Goal: Task Accomplishment & Management: Manage account settings

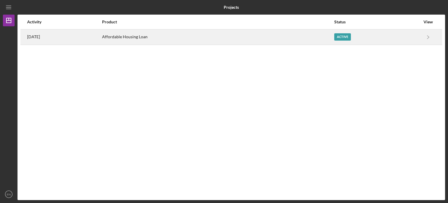
click at [132, 36] on div "Affordable Housing Loan" at bounding box center [218, 37] width 232 height 15
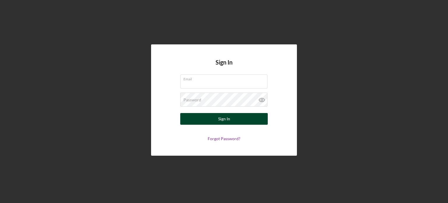
type input "[EMAIL_ADDRESS][DOMAIN_NAME]"
click at [197, 117] on button "Sign In" at bounding box center [224, 119] width 88 height 12
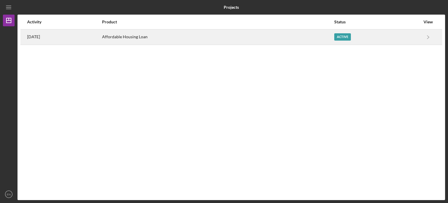
click at [153, 37] on div "Affordable Housing Loan" at bounding box center [218, 37] width 232 height 15
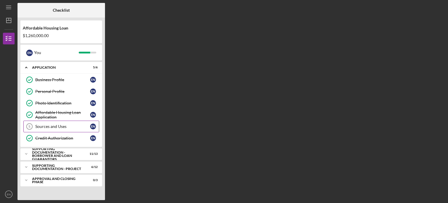
click at [68, 124] on div "Sources and Uses" at bounding box center [62, 126] width 55 height 5
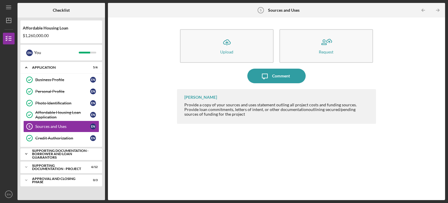
click at [64, 151] on div "Supporting Documentation - Borrower and Loan Guarantors" at bounding box center [63, 154] width 63 height 10
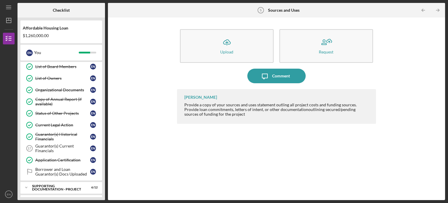
scroll to position [135, 0]
click at [44, 146] on div "Guarantor(s) Current Financials" at bounding box center [62, 147] width 55 height 9
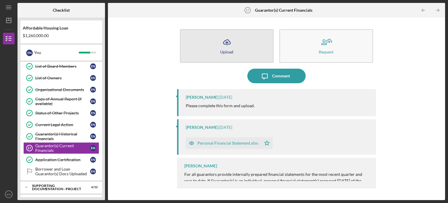
click at [223, 45] on icon "Icon/Upload" at bounding box center [227, 42] width 15 height 15
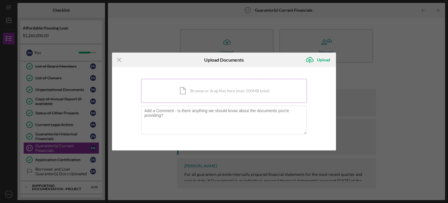
click at [190, 89] on div "Icon/Document Browse or drag files here (max 100MB total) Tap to choose files o…" at bounding box center [224, 91] width 166 height 24
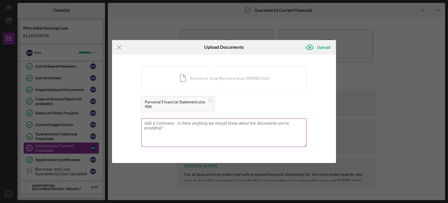
click at [170, 129] on textarea at bounding box center [224, 132] width 166 height 29
click at [145, 123] on textarea "Please, take a look and confirm if it look good." at bounding box center [224, 132] width 166 height 29
click at [165, 123] on textarea "Sir, please, take a look and confirm if it look good." at bounding box center [224, 132] width 166 height 29
click at [222, 123] on textarea "Sir, please take a look and confirm if it look good." at bounding box center [224, 132] width 166 height 29
click at [244, 123] on textarea "Sir, please take a look and confirm if it looks good." at bounding box center [224, 132] width 166 height 29
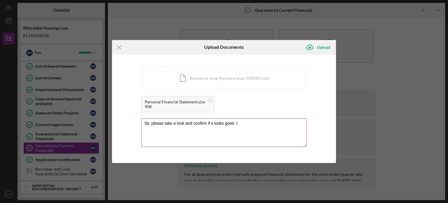
click at [234, 123] on textarea "Sir, please take a look and confirm if it looks good. I" at bounding box center [224, 132] width 166 height 29
click at [242, 122] on textarea "Sir, please take a look and confirm if it looks good. I" at bounding box center [224, 132] width 166 height 29
click at [166, 126] on textarea "Sir, please take a look and confirm if it looks good. I am in talks with the ow…" at bounding box center [224, 132] width 166 height 29
click at [174, 126] on textarea "Sir, please take a look and confirm if it looks good. I am in talks with the ow…" at bounding box center [224, 132] width 166 height 29
drag, startPoint x: 178, startPoint y: 128, endPoint x: 236, endPoint y: 123, distance: 58.6
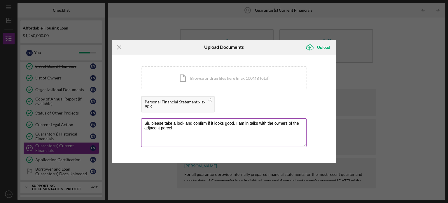
click at [236, 123] on textarea "Sir, please take a look and confirm if it looks good. I am in talks with the ow…" at bounding box center [224, 132] width 166 height 29
type textarea "Sir, please take a look and confirm if it looks good."
click at [319, 49] on div "Upload" at bounding box center [323, 47] width 13 height 12
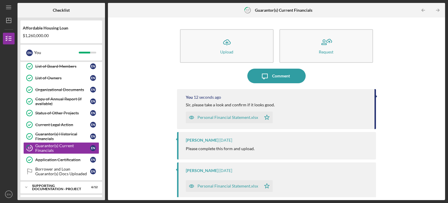
scroll to position [145, 0]
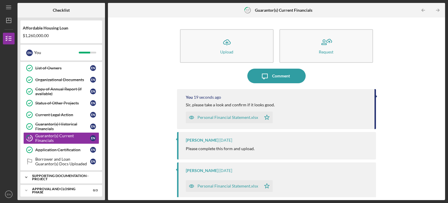
click at [70, 174] on div "Supporting Documentation - Project" at bounding box center [63, 177] width 63 height 7
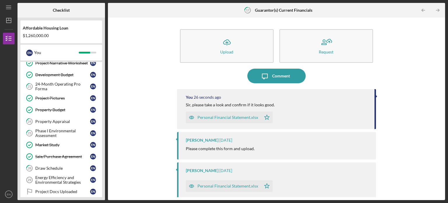
scroll to position [286, 0]
